Goal: Entertainment & Leisure: Consume media (video, audio)

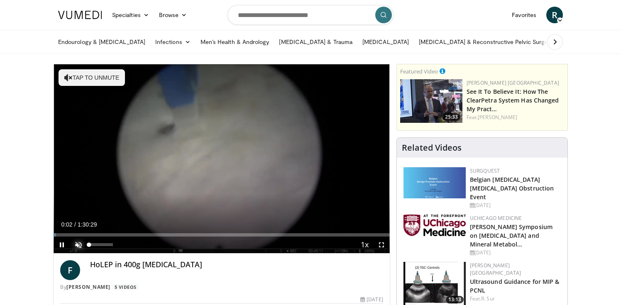
click at [75, 244] on span "Video Player" at bounding box center [78, 245] width 17 height 17
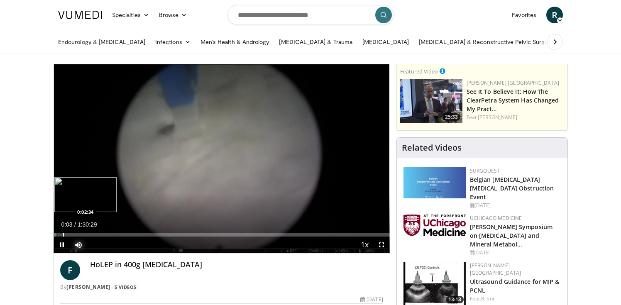
click at [63, 235] on div "Progress Bar" at bounding box center [63, 234] width 1 height 3
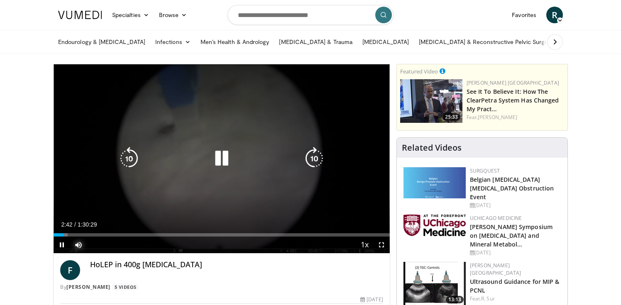
click at [60, 235] on div "0:02:42" at bounding box center [59, 234] width 10 height 3
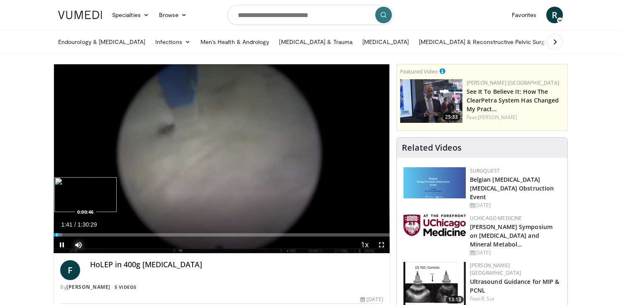
click at [56, 235] on div "Progress Bar" at bounding box center [56, 234] width 1 height 3
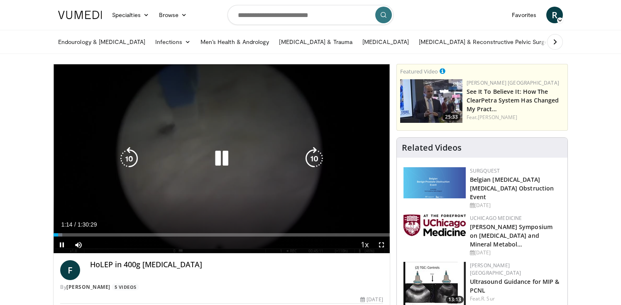
click at [307, 164] on icon "Video Player" at bounding box center [314, 158] width 23 height 23
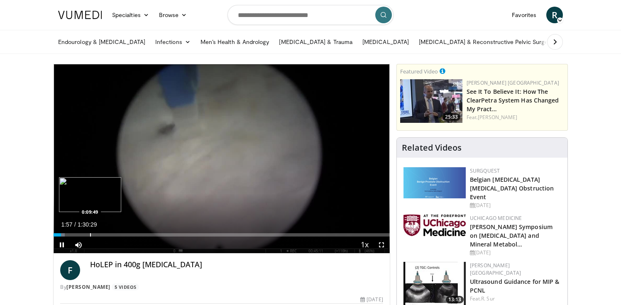
click at [89, 231] on div "Loaded : 3.29% 0:01:57 0:09:49" at bounding box center [222, 233] width 336 height 8
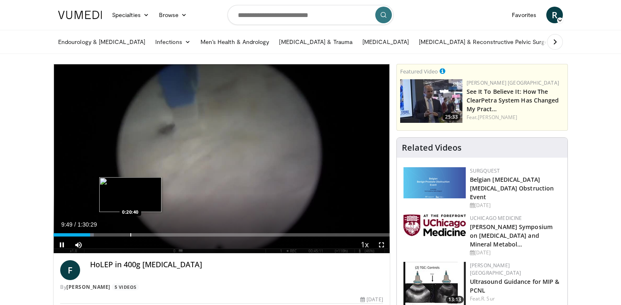
click at [130, 236] on div "Progress Bar" at bounding box center [130, 234] width 1 height 3
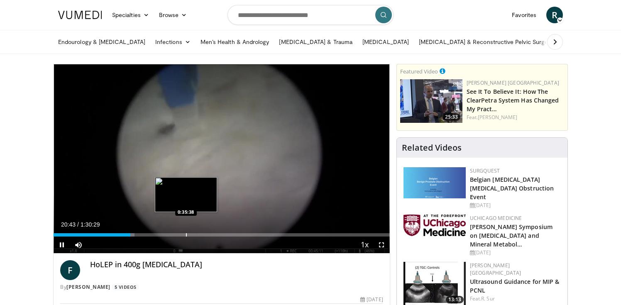
click at [186, 233] on div "Loaded : 24.11% 0:20:43 0:35:38" at bounding box center [222, 234] width 336 height 3
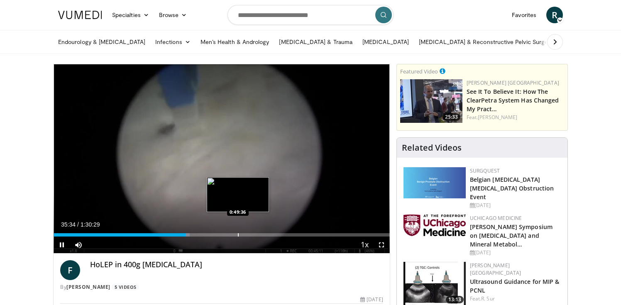
click at [238, 231] on div "Loaded : 40.52% 0:35:34 0:49:36" at bounding box center [222, 233] width 336 height 8
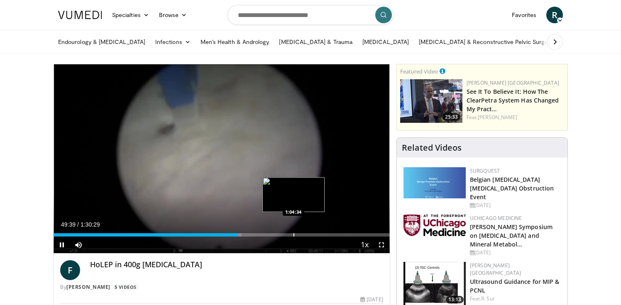
click at [294, 236] on div "Progress Bar" at bounding box center [294, 234] width 1 height 3
click at [279, 235] on div "Progress Bar" at bounding box center [279, 234] width 1 height 3
click at [287, 233] on div "Progress Bar" at bounding box center [287, 234] width 1 height 3
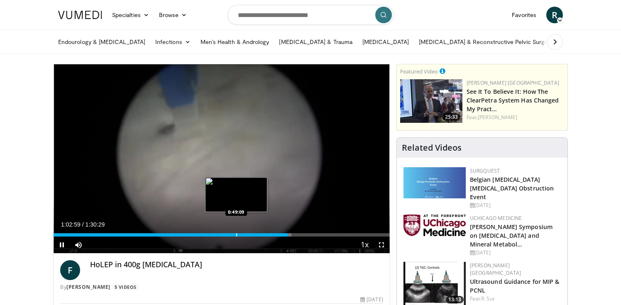
click at [236, 233] on div "Progress Bar" at bounding box center [236, 234] width 1 height 3
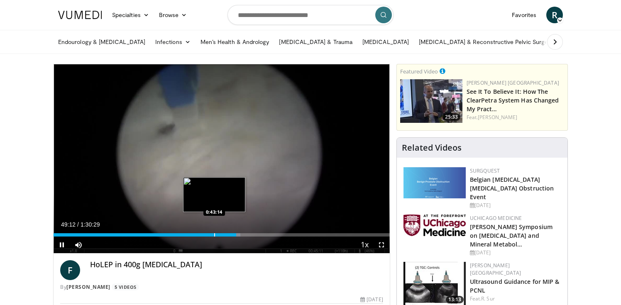
click at [214, 235] on div "Progress Bar" at bounding box center [214, 234] width 1 height 3
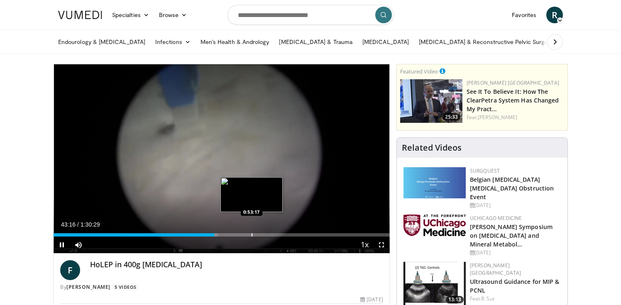
click at [252, 231] on div "Loaded : 48.96% 0:43:16 0:53:17" at bounding box center [222, 233] width 336 height 8
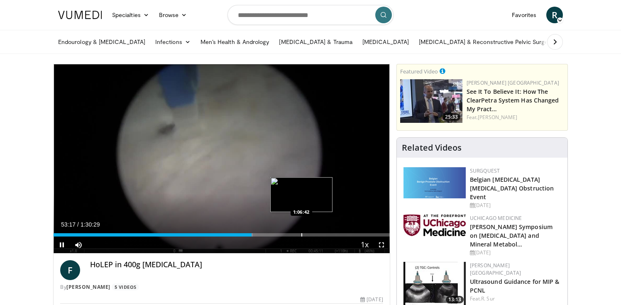
click at [302, 233] on div "Loaded : 59.30% 0:53:17 1:06:42" at bounding box center [222, 233] width 336 height 8
click at [314, 233] on div "Loaded : 74.90% 1:06:47 1:10:16" at bounding box center [222, 233] width 336 height 8
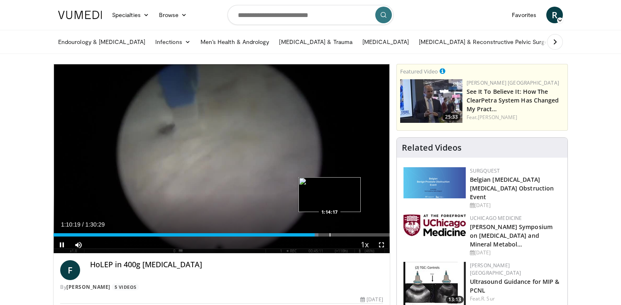
click at [330, 233] on div "Progress Bar" at bounding box center [330, 234] width 1 height 3
click at [322, 233] on div "Progress Bar" at bounding box center [322, 234] width 1 height 3
click at [320, 233] on div "Progress Bar" at bounding box center [320, 234] width 1 height 3
click at [341, 234] on div "Progress Bar" at bounding box center [341, 234] width 1 height 3
click at [361, 235] on div "Progress Bar" at bounding box center [361, 234] width 1 height 3
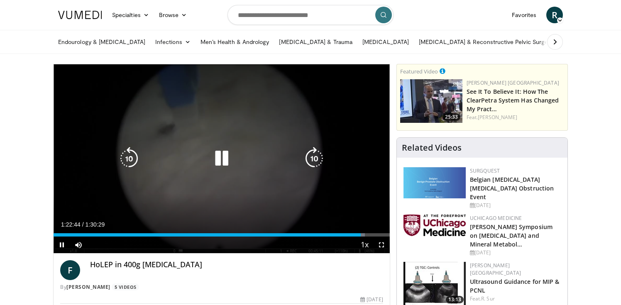
click at [211, 159] on icon "Video Player" at bounding box center [221, 158] width 23 height 23
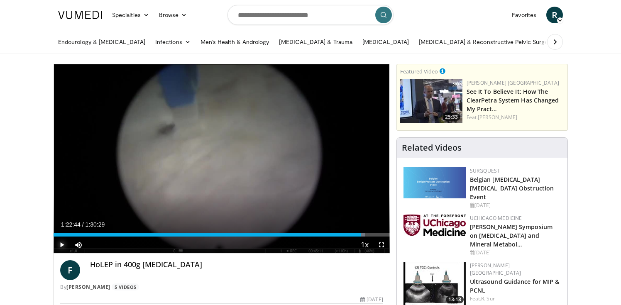
click at [61, 245] on span "Video Player" at bounding box center [62, 245] width 17 height 17
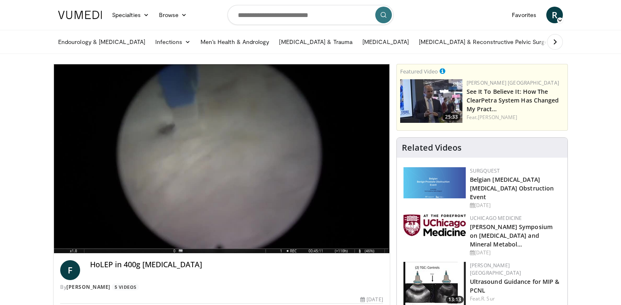
click at [315, 159] on div "60 seconds Tap to unmute" at bounding box center [222, 158] width 336 height 189
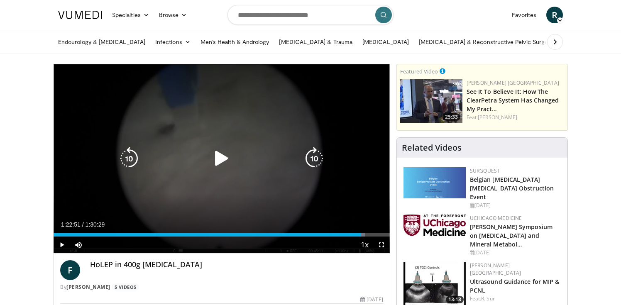
click at [224, 163] on icon "Video Player" at bounding box center [221, 158] width 23 height 23
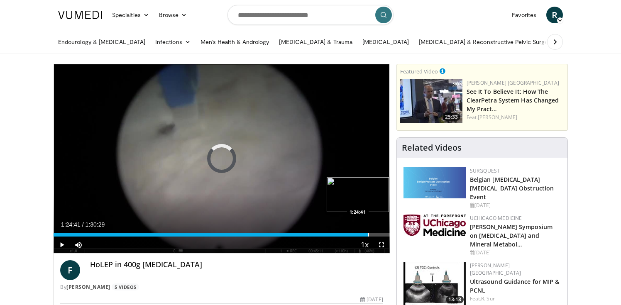
click at [368, 233] on div "Progress Bar" at bounding box center [368, 234] width 1 height 3
click at [376, 235] on div "Progress Bar" at bounding box center [376, 234] width 1 height 3
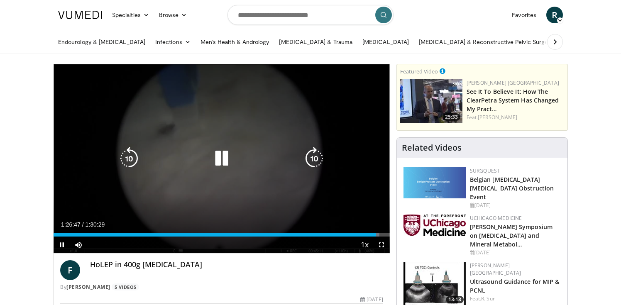
click at [315, 160] on icon "Video Player" at bounding box center [314, 158] width 23 height 23
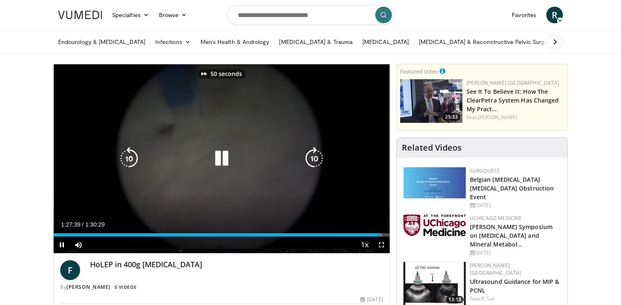
click at [315, 160] on icon "Video Player" at bounding box center [314, 158] width 23 height 23
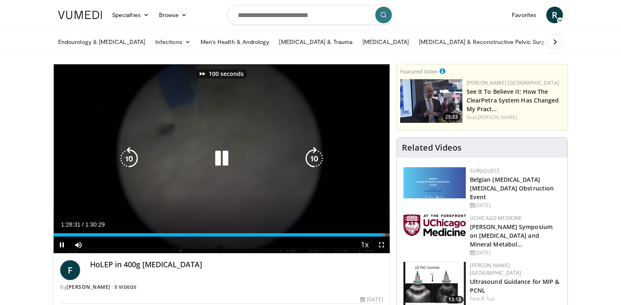
click at [315, 160] on icon "Video Player" at bounding box center [314, 158] width 23 height 23
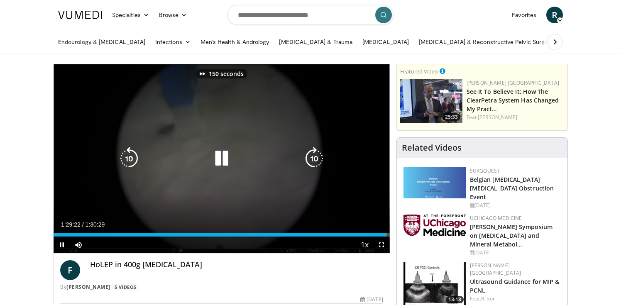
click at [315, 160] on icon "Video Player" at bounding box center [314, 158] width 23 height 23
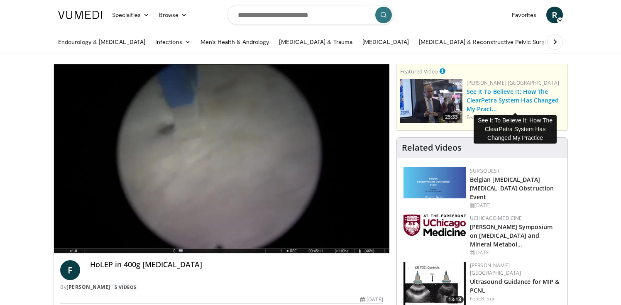
click at [472, 97] on link "See It To Believe It: How The ClearPetra System Has Changed My Pract…" at bounding box center [513, 100] width 93 height 25
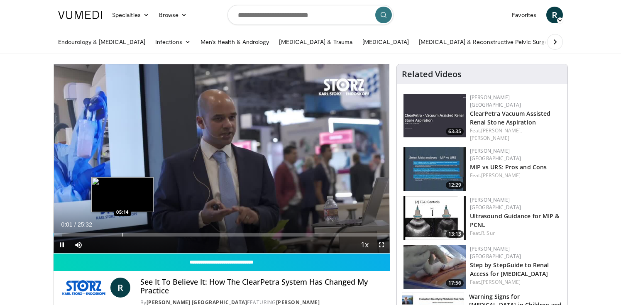
click at [123, 236] on div "Progress Bar" at bounding box center [123, 234] width 1 height 3
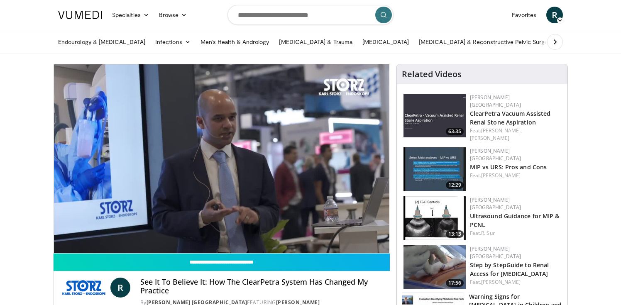
click at [150, 235] on div "10 seconds Tap to unmute" at bounding box center [222, 158] width 336 height 189
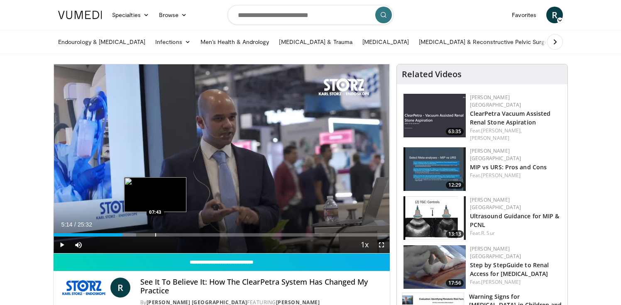
click at [155, 234] on div "Progress Bar" at bounding box center [155, 234] width 1 height 3
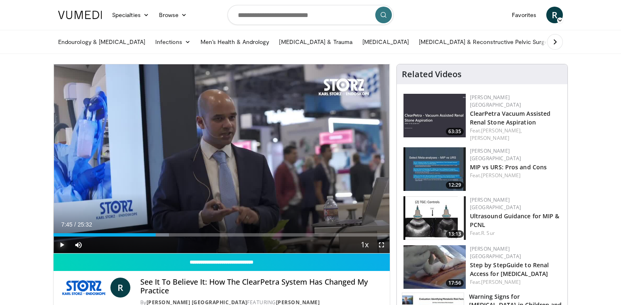
click at [62, 245] on span "Video Player" at bounding box center [62, 245] width 17 height 17
click at [210, 235] on div "Progress Bar" at bounding box center [210, 234] width 1 height 3
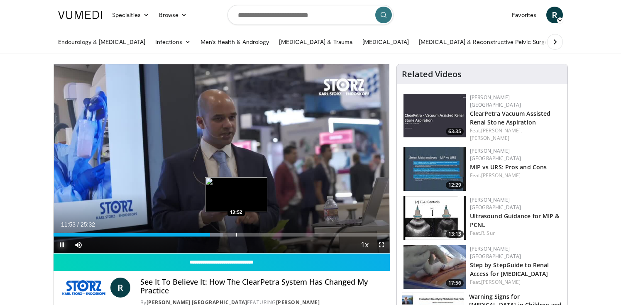
click at [236, 234] on div "Progress Bar" at bounding box center [236, 234] width 1 height 3
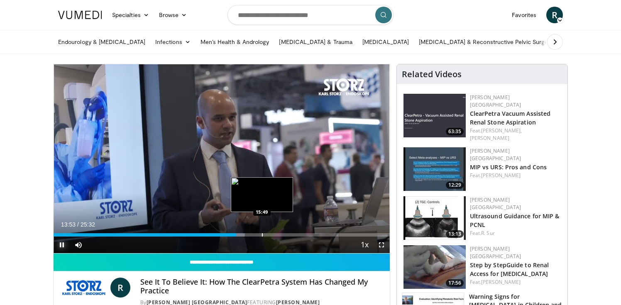
click at [262, 233] on div "Progress Bar" at bounding box center [262, 234] width 1 height 3
click at [277, 234] on div "Progress Bar" at bounding box center [270, 234] width 17 height 3
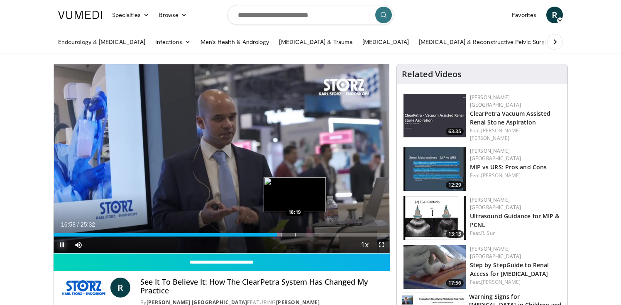
click at [295, 235] on div "Progress Bar" at bounding box center [295, 234] width 1 height 3
click at [308, 232] on div "Loaded : 76.35% 18:21 19:17" at bounding box center [222, 233] width 336 height 8
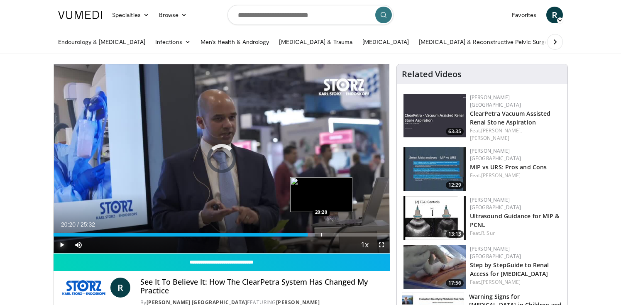
click at [322, 234] on div "Progress Bar" at bounding box center [322, 234] width 1 height 3
click at [332, 234] on div "Progress Bar" at bounding box center [332, 234] width 1 height 3
